Goal: Task Accomplishment & Management: Manage account settings

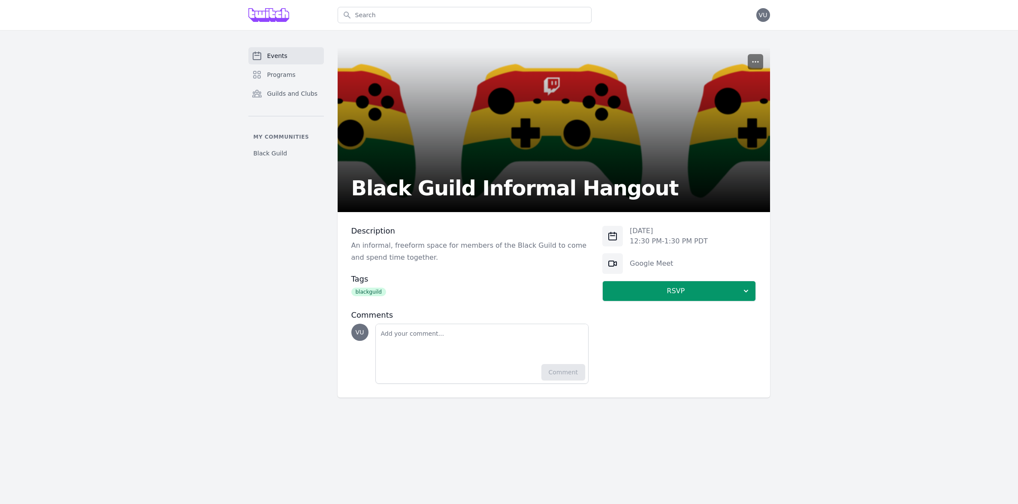
click at [759, 64] on icon "button" at bounding box center [756, 62] width 9 height 9
click at [730, 82] on button "Manage" at bounding box center [715, 82] width 93 height 15
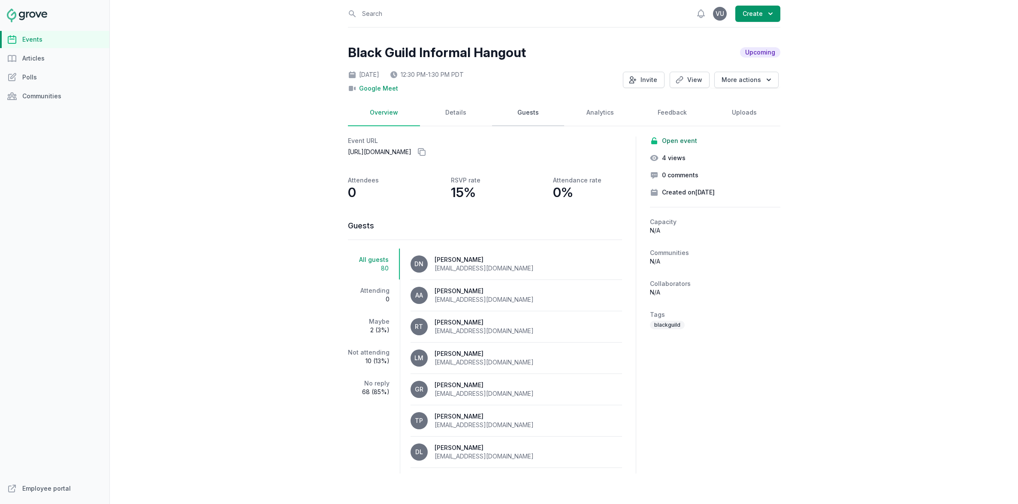
click at [530, 114] on link "Guests" at bounding box center [528, 113] width 72 height 27
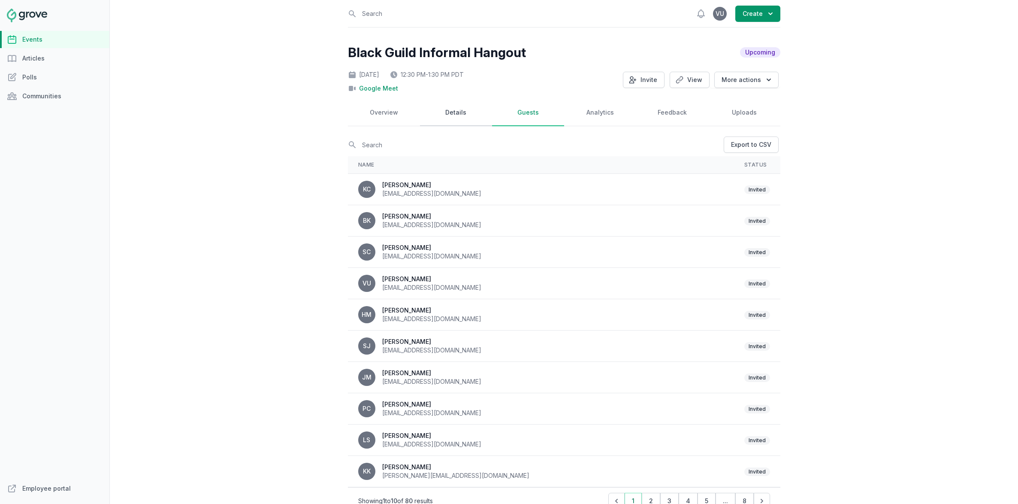
click at [482, 116] on link "Details" at bounding box center [456, 113] width 72 height 27
select select "virtual"
select select "12:30 PM"
select select "1:30 PM"
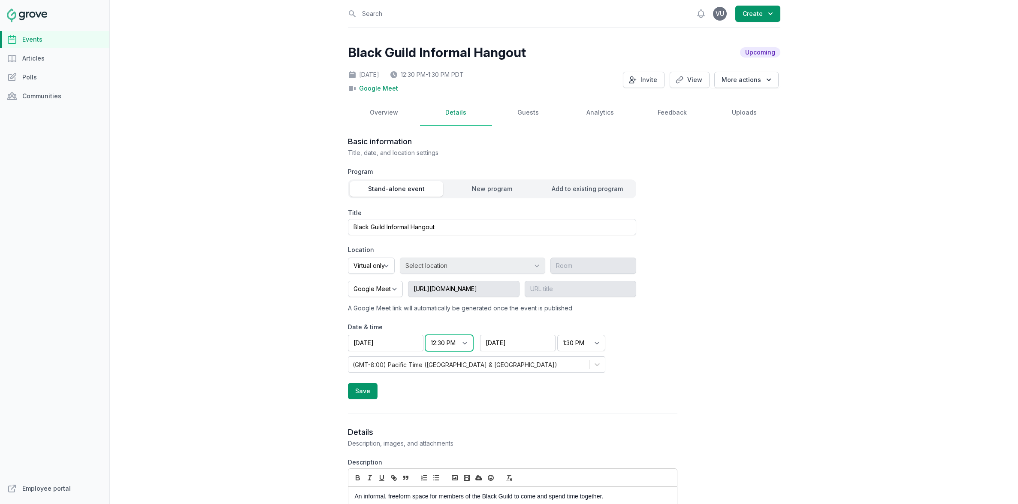
click at [459, 340] on select "Start time 12:00 AM 12:15 AM 12:30 AM 12:45 AM 1:00 AM 1:15 AM 1:30 AM 1:45 AM …" at bounding box center [449, 343] width 48 height 16
select select "10:30 AM"
click at [425, 335] on select "Start time 12:00 AM 12:15 AM 12:30 AM 12:45 AM 1:00 AM 1:15 AM 1:30 AM 1:45 AM …" at bounding box center [449, 343] width 48 height 16
select select "11:30 AM"
click at [373, 392] on button "Save" at bounding box center [363, 391] width 30 height 16
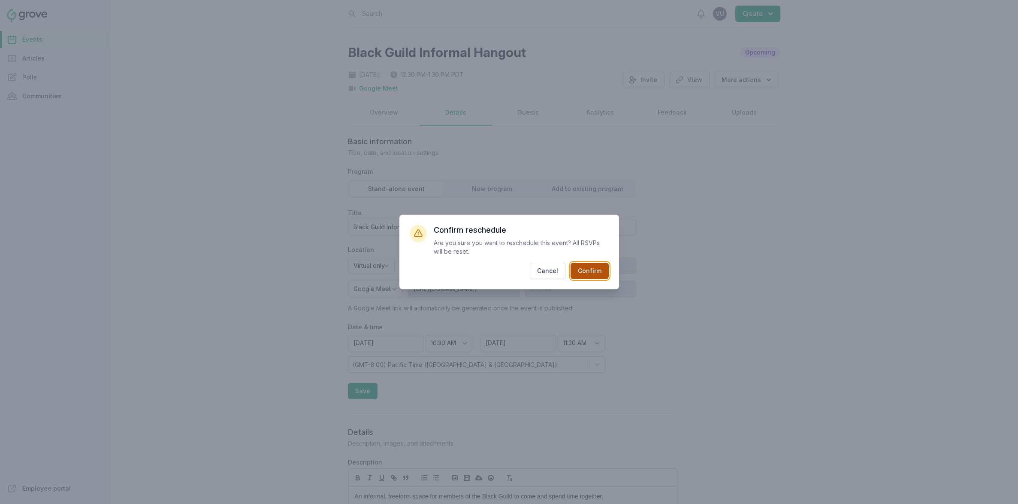
click at [597, 273] on button "Confirm" at bounding box center [590, 271] width 38 height 16
